Goal: Task Accomplishment & Management: Manage account settings

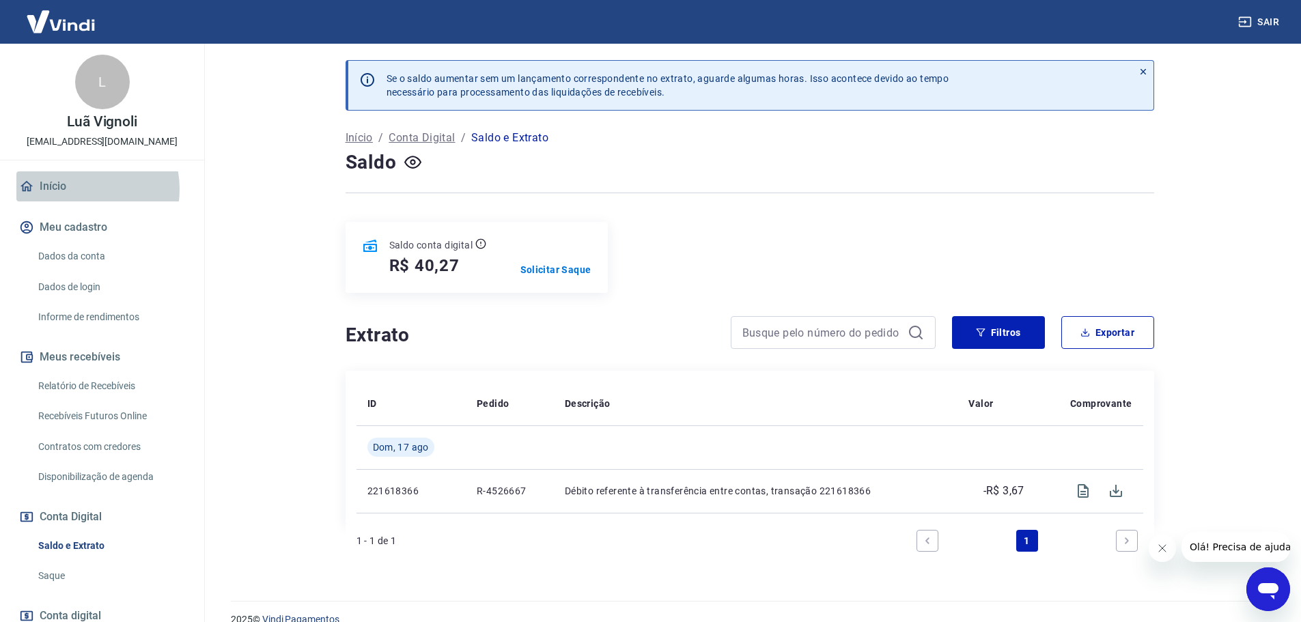
click at [72, 189] on link "Início" at bounding box center [101, 186] width 171 height 30
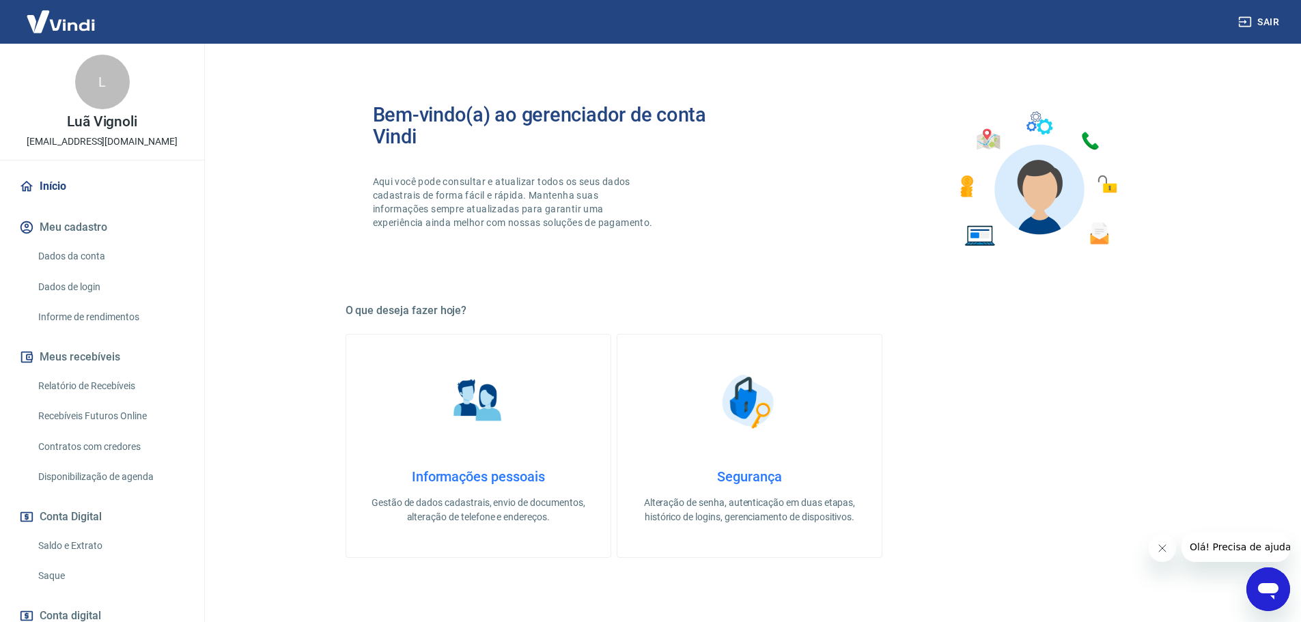
click at [529, 430] on link "Informações pessoais Gestão de dados cadastrais, envio de documentos, alteração…" at bounding box center [479, 446] width 266 height 224
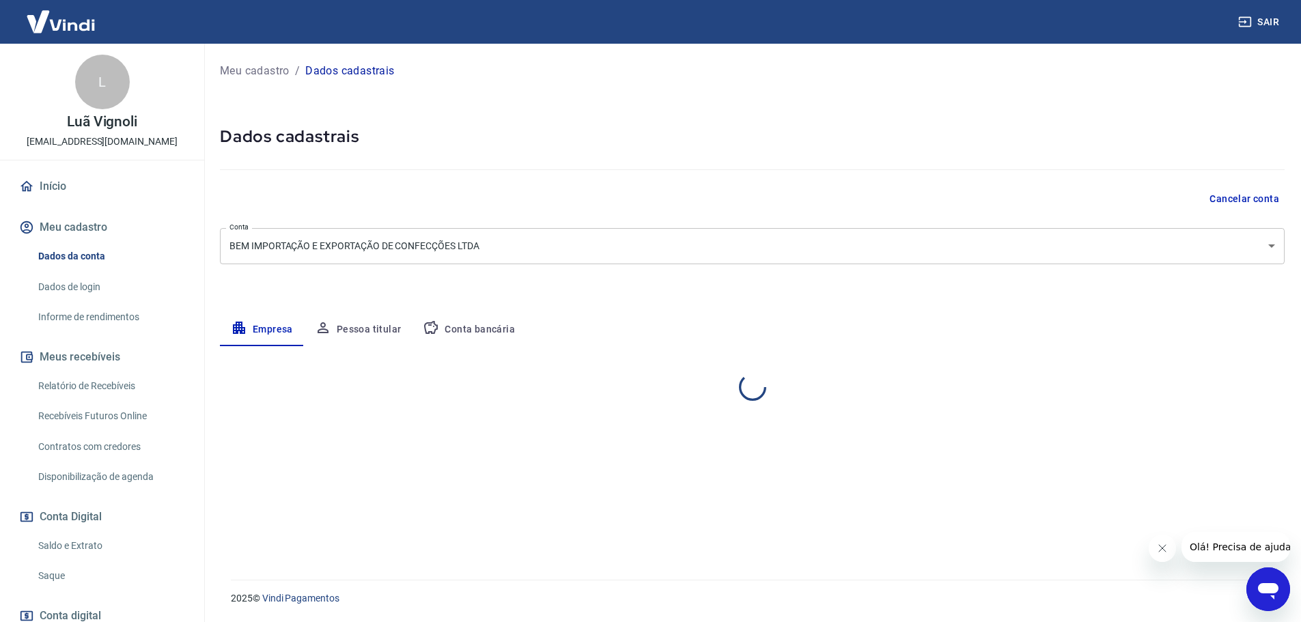
select select "SP"
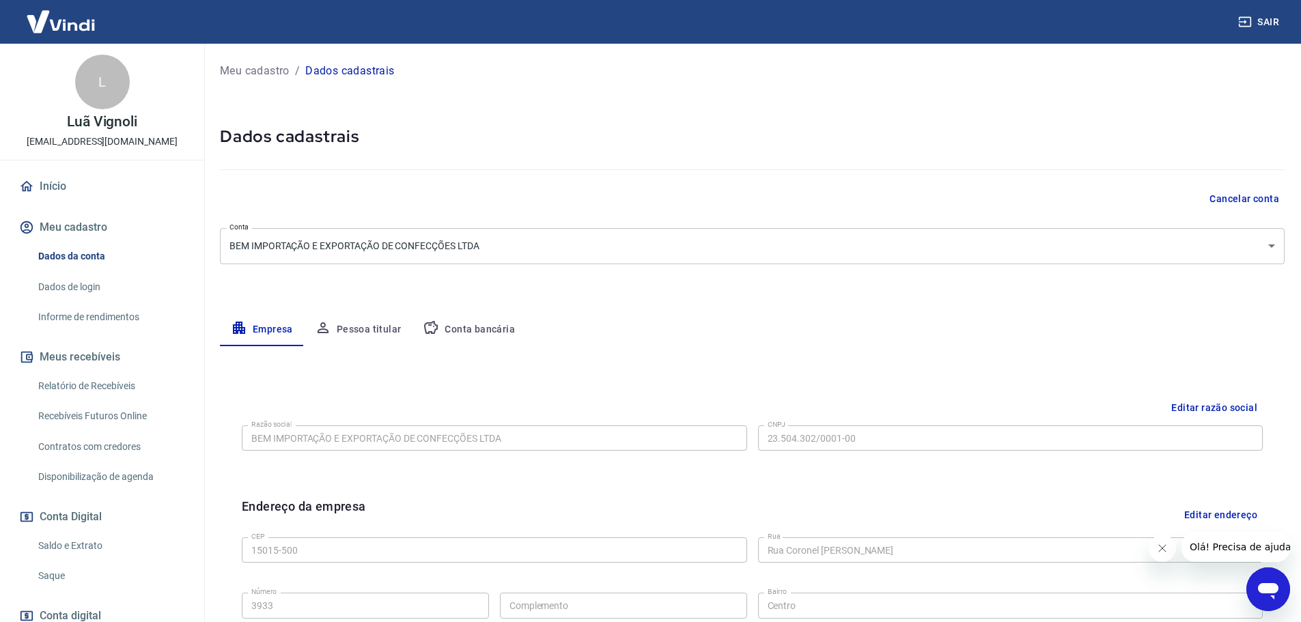
drag, startPoint x: 66, startPoint y: 163, endPoint x: 62, endPoint y: 182, distance: 19.4
click at [64, 173] on div "L Luã Vignoli [EMAIL_ADDRESS][DOMAIN_NAME] Início Meu cadastro Dados da conta D…" at bounding box center [102, 378] width 204 height 669
click at [61, 191] on link "Início" at bounding box center [101, 186] width 171 height 30
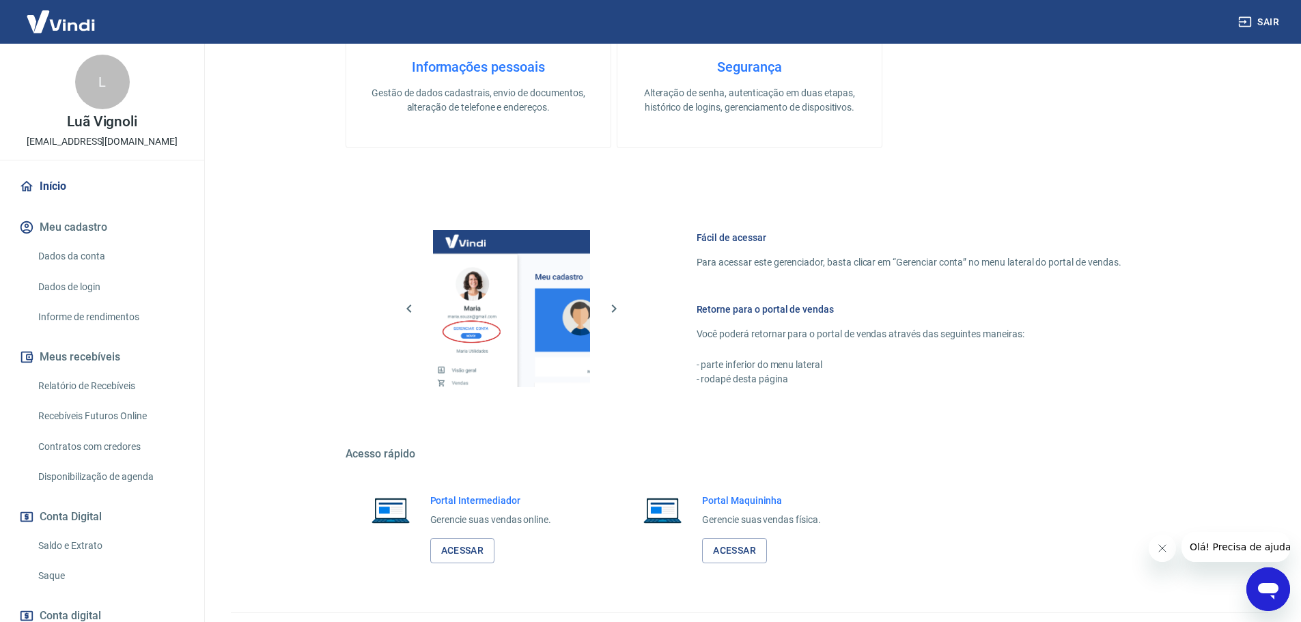
scroll to position [442, 0]
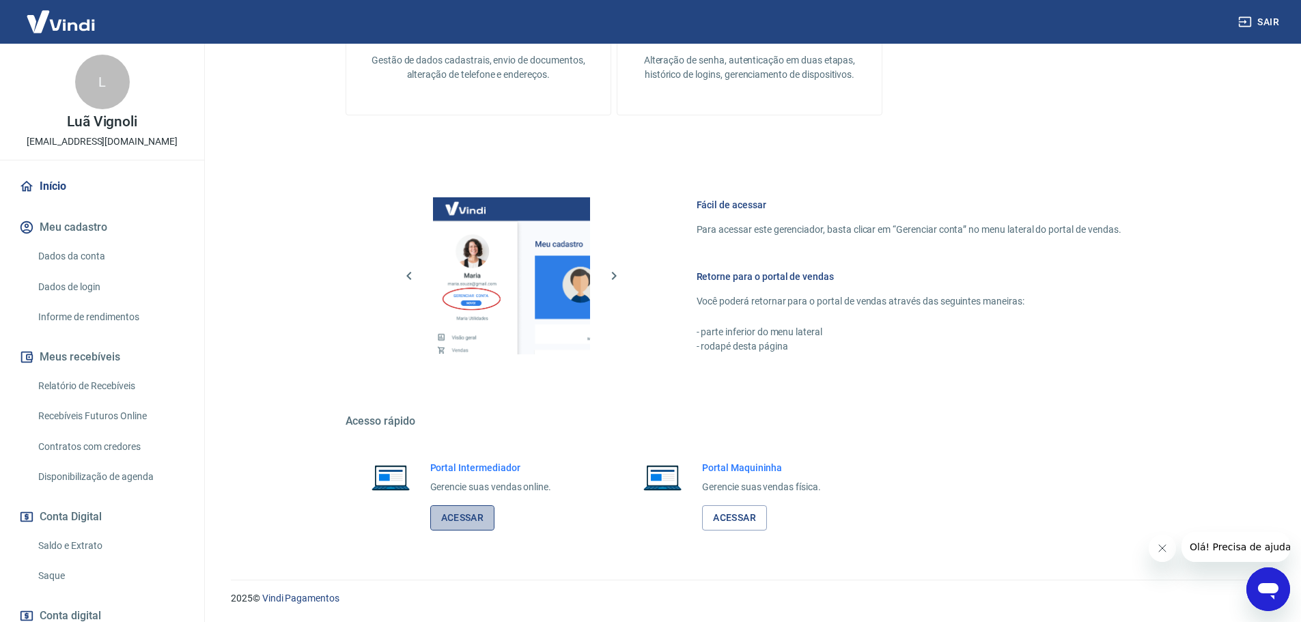
click at [452, 517] on link "Acessar" at bounding box center [462, 517] width 65 height 25
